Goal: Task Accomplishment & Management: Complete application form

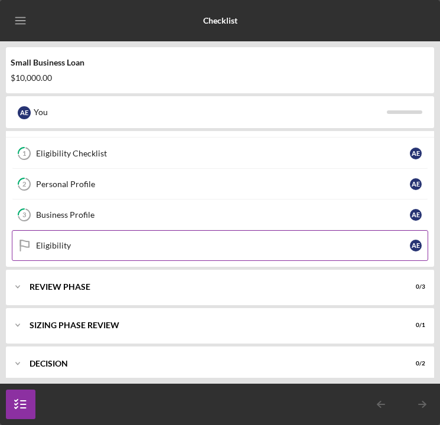
scroll to position [48, 0]
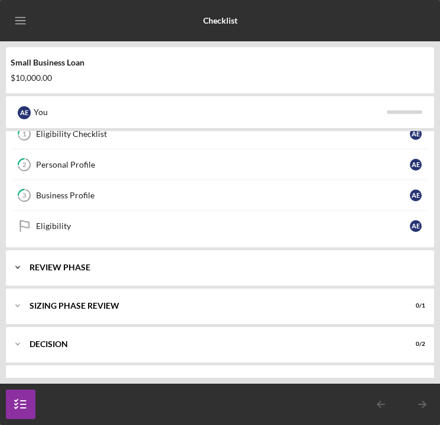
click at [86, 265] on div "REVIEW PHASE" at bounding box center [225, 267] width 390 height 7
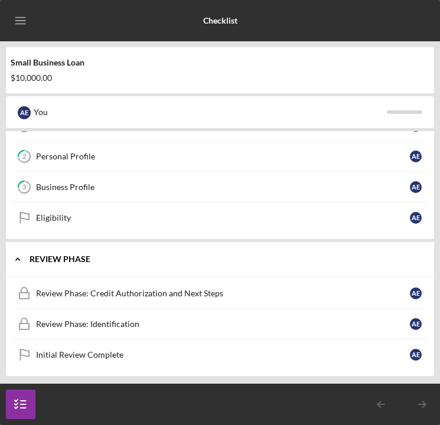
scroll to position [0, 0]
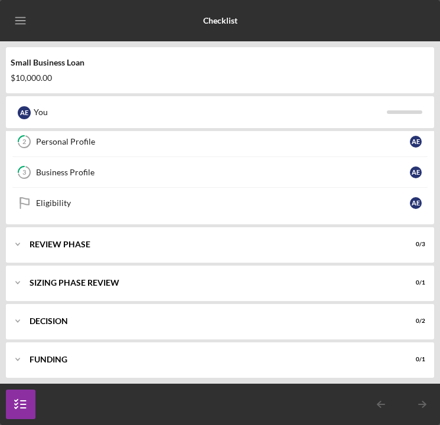
scroll to position [77, 0]
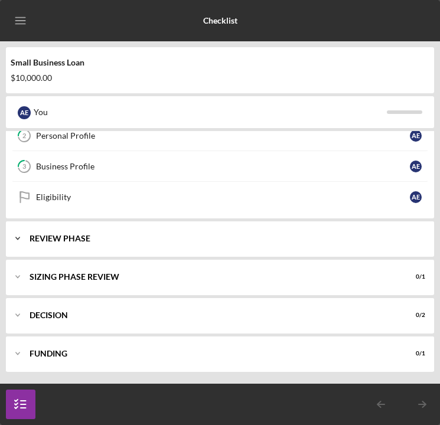
click at [87, 239] on div "REVIEW PHASE" at bounding box center [225, 238] width 390 height 7
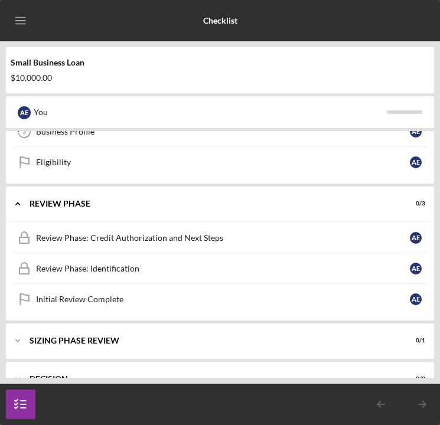
scroll to position [116, 0]
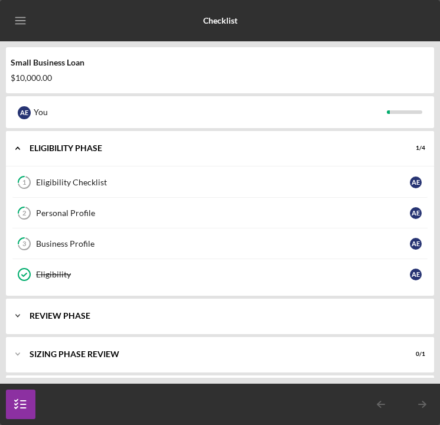
click at [55, 317] on div "REVIEW PHASE" at bounding box center [225, 315] width 390 height 7
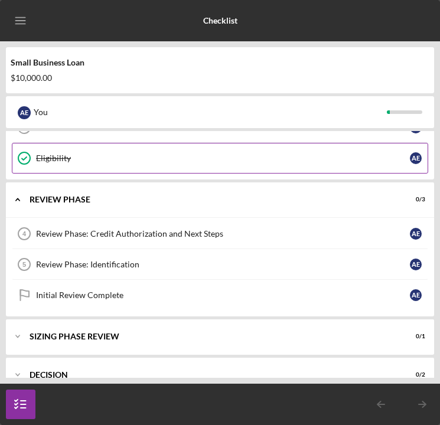
scroll to position [123, 0]
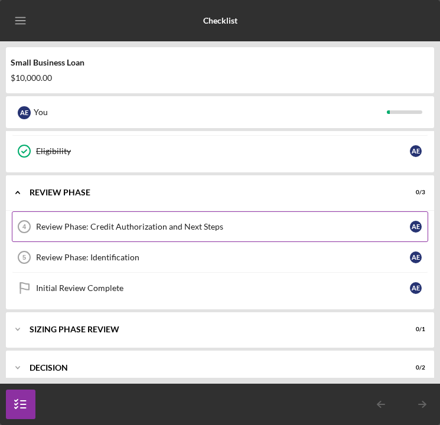
click at [122, 231] on div "Review Phase: Credit Authorization and Next Steps" at bounding box center [223, 226] width 374 height 9
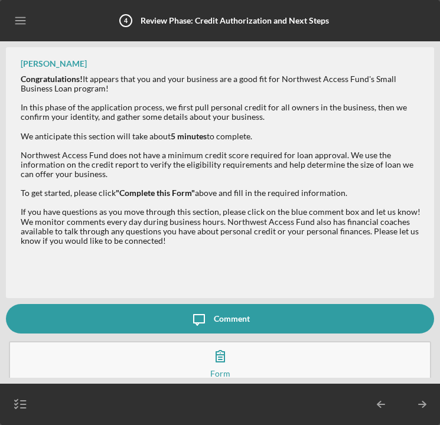
scroll to position [5, 0]
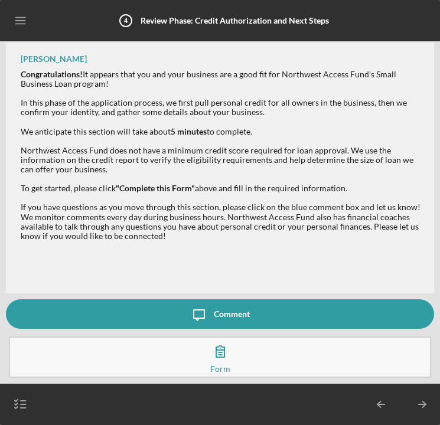
click at [210, 347] on icon "button" at bounding box center [220, 352] width 30 height 30
click at [22, 22] on icon "Icon/Menu" at bounding box center [21, 21] width 27 height 27
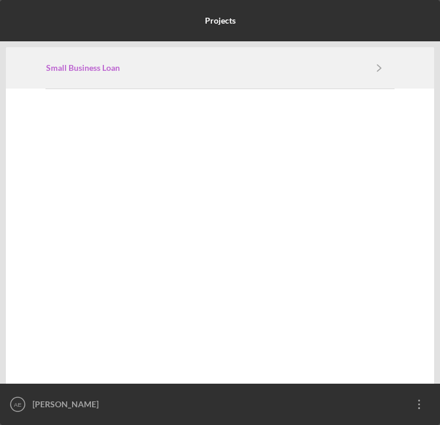
click at [157, 66] on link "Small Business Loan" at bounding box center [205, 67] width 318 height 9
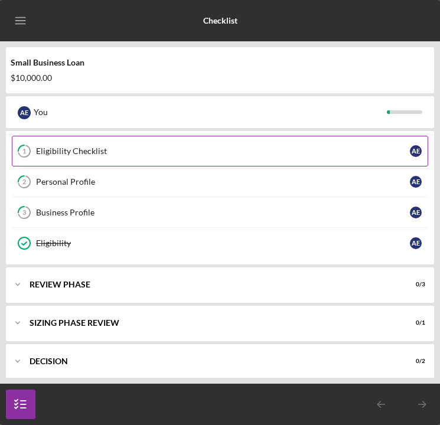
scroll to position [77, 0]
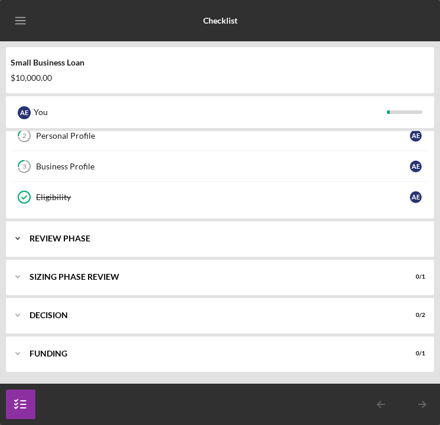
click at [120, 239] on div "REVIEW PHASE" at bounding box center [225, 238] width 390 height 7
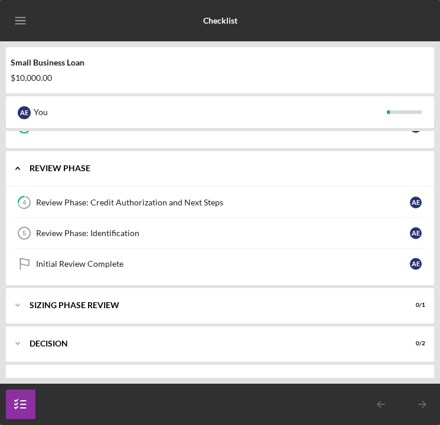
scroll to position [156, 0]
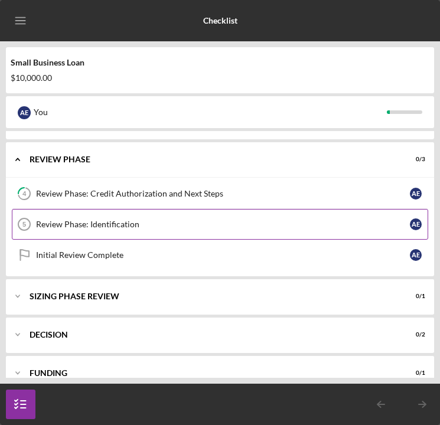
click at [121, 229] on div "Review Phase: Identification" at bounding box center [223, 224] width 374 height 9
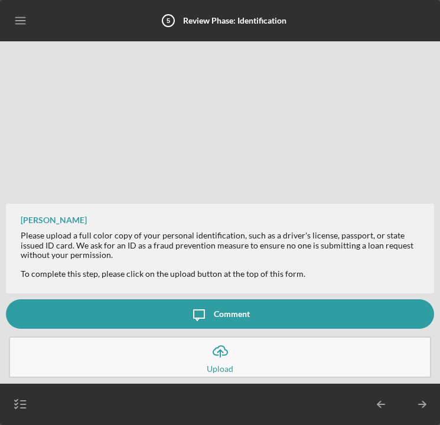
click at [206, 345] on icon "Icon/Upload" at bounding box center [220, 352] width 30 height 30
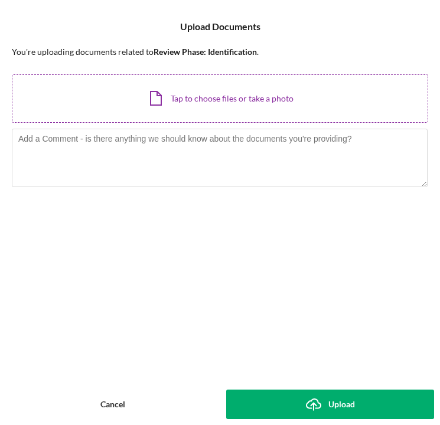
click at [195, 97] on div "Icon/Document Browse or drag files here (max 100MB total) Tap to choose files o…" at bounding box center [220, 98] width 416 height 48
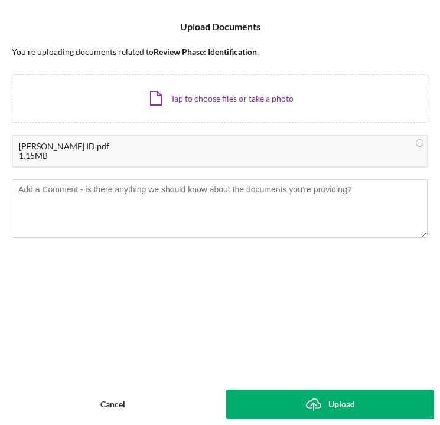
click at [327, 408] on icon "Icon/Upload" at bounding box center [314, 405] width 30 height 30
